Goal: Task Accomplishment & Management: Use online tool/utility

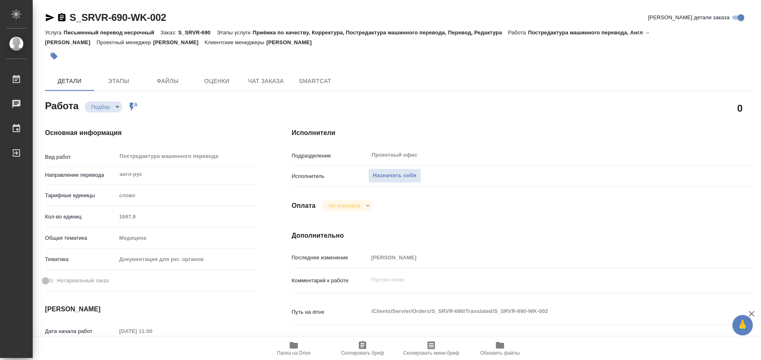
scroll to position [123, 0]
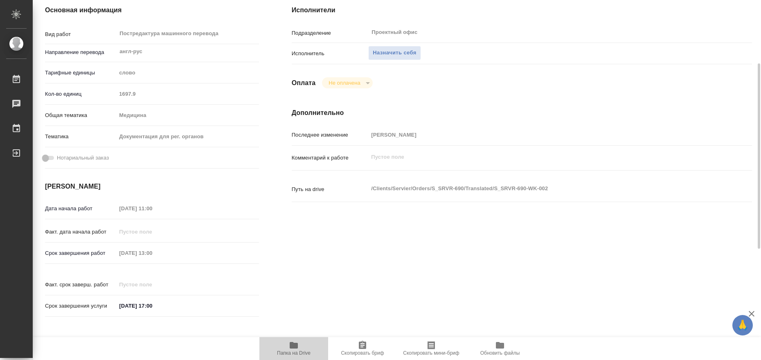
click at [298, 349] on icon "button" at bounding box center [294, 345] width 10 height 10
click at [387, 53] on span "Назначить себя" at bounding box center [394, 52] width 43 height 9
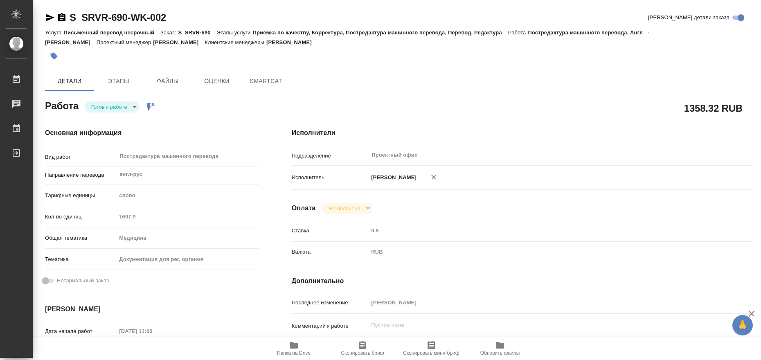
type textarea "x"
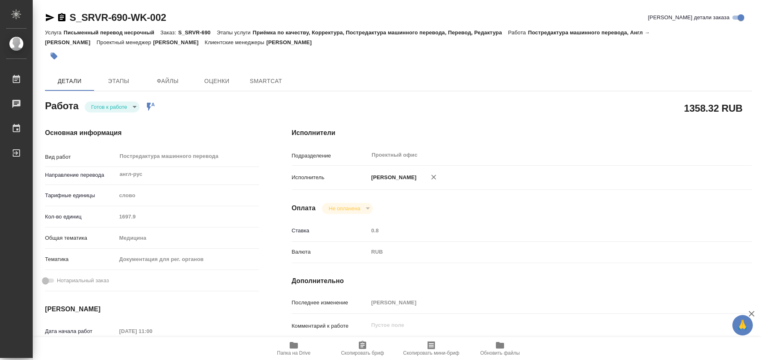
type textarea "x"
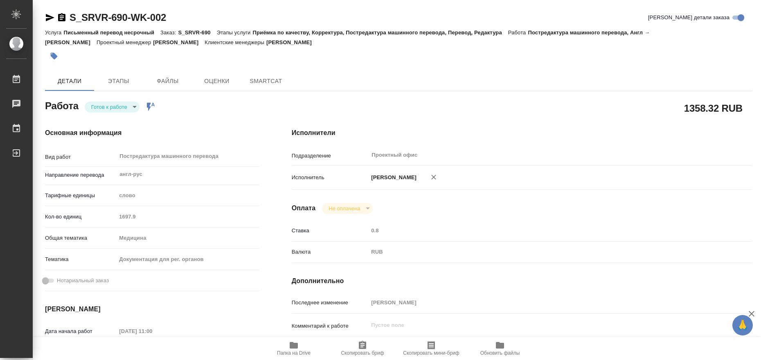
type textarea "x"
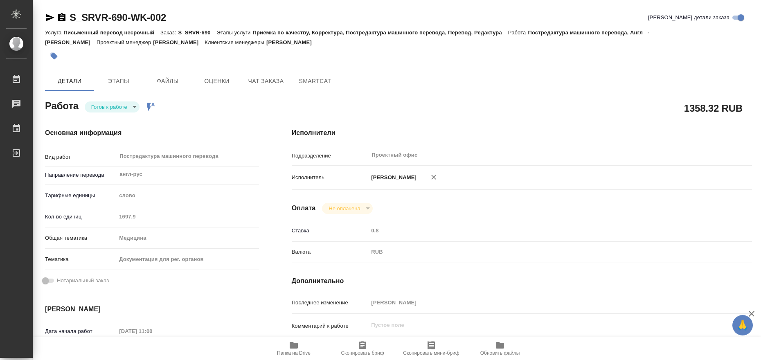
type textarea "x"
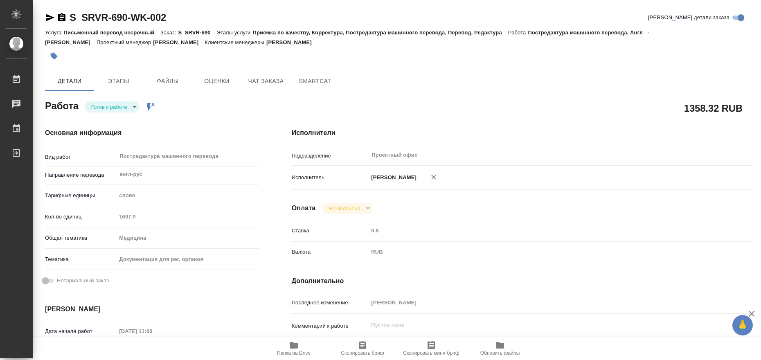
type textarea "x"
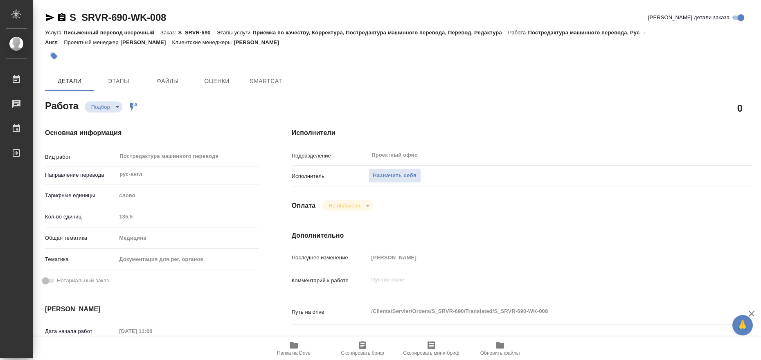
type textarea "x"
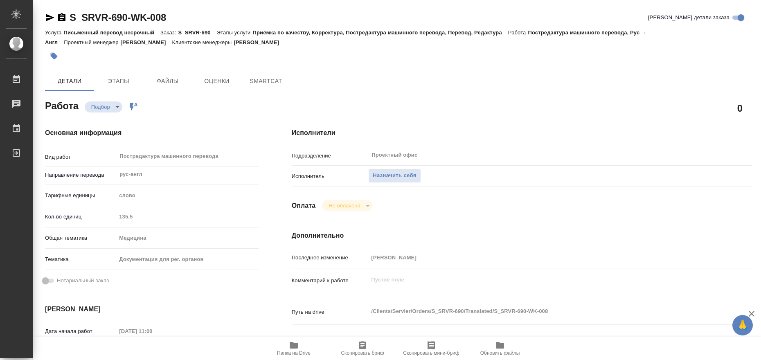
type textarea "x"
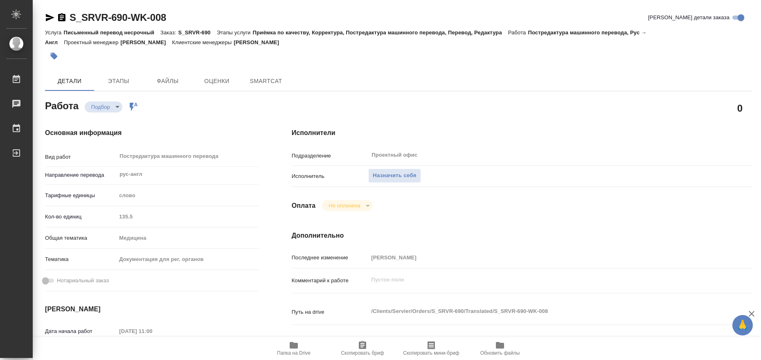
type textarea "x"
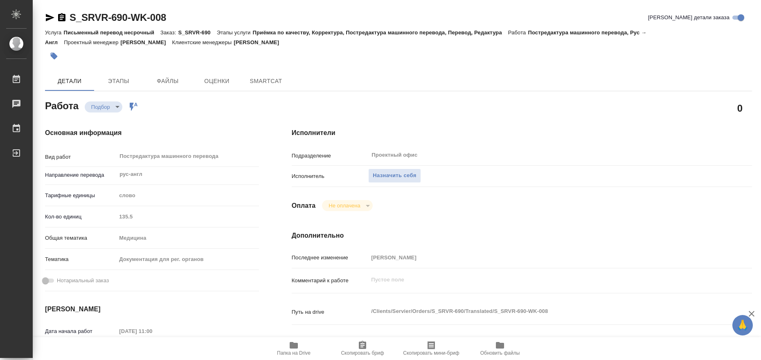
type textarea "x"
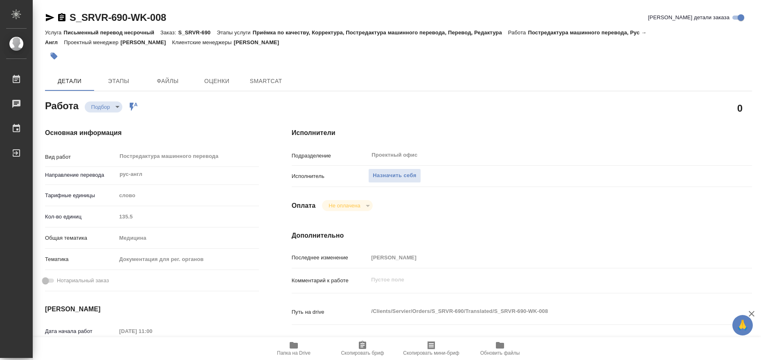
type textarea "x"
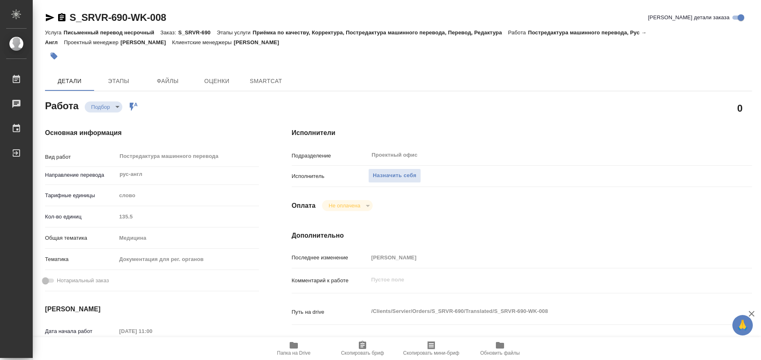
type textarea "x"
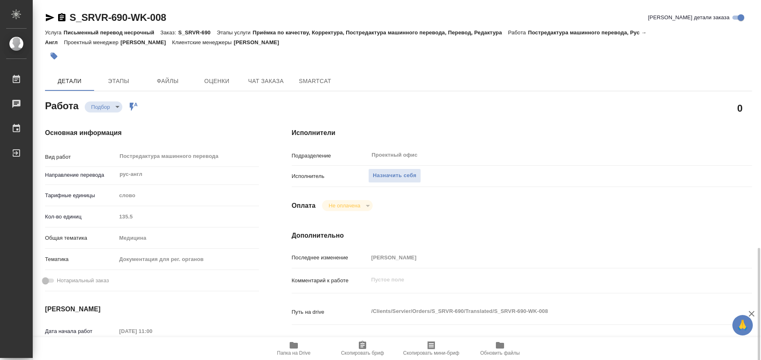
scroll to position [164, 0]
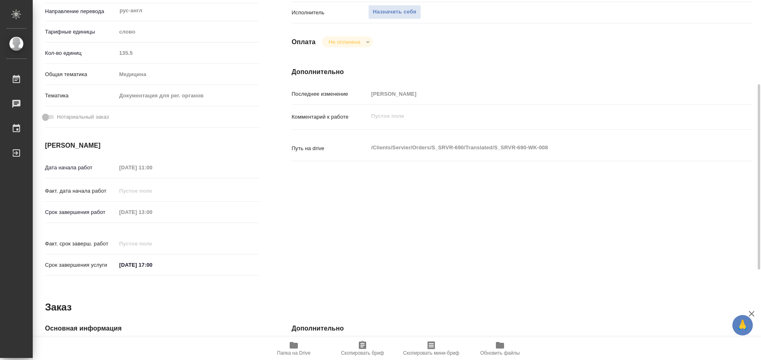
type textarea "x"
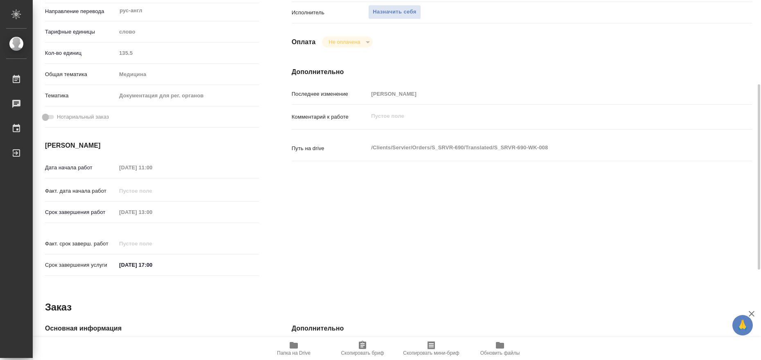
click at [296, 350] on span "Папка на Drive" at bounding box center [294, 353] width 34 height 6
type textarea "x"
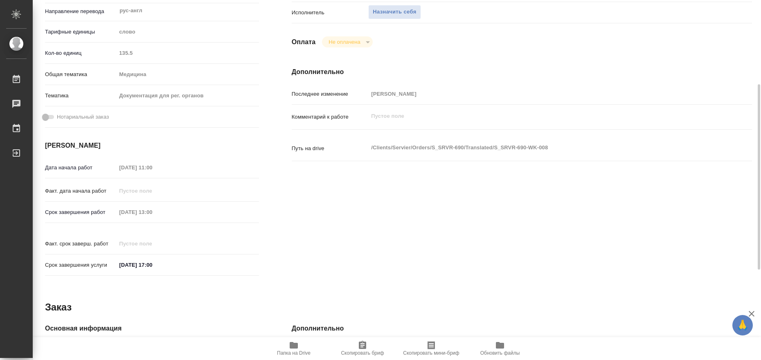
type textarea "x"
